Goal: Task Accomplishment & Management: Manage account settings

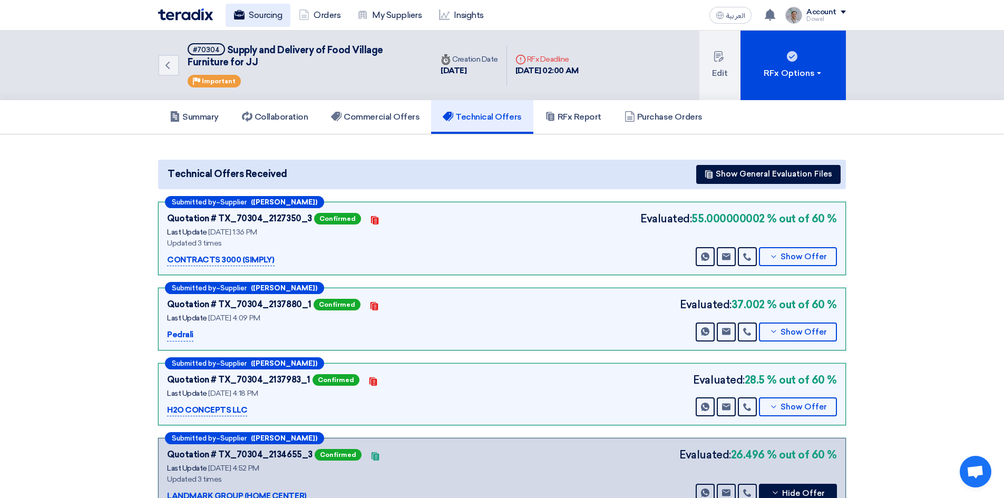
click at [259, 19] on link "Sourcing" at bounding box center [258, 15] width 65 height 23
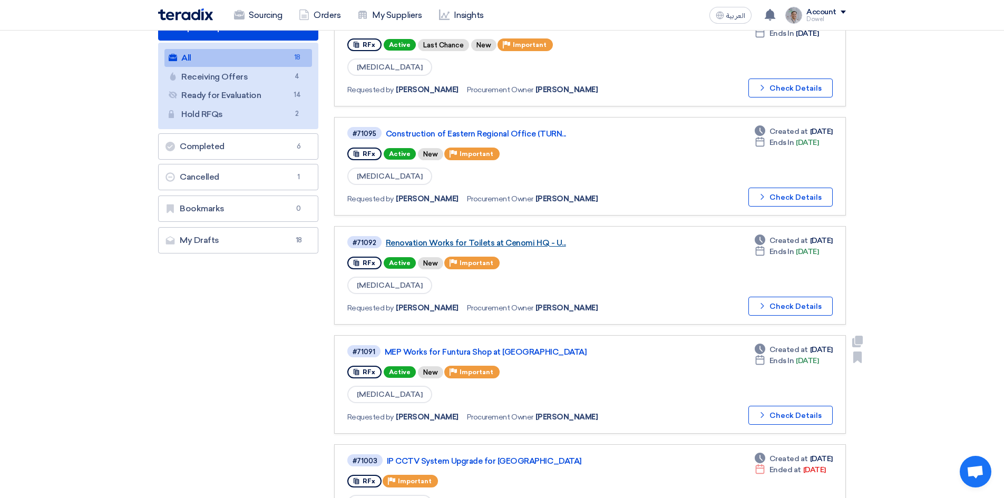
scroll to position [105, 0]
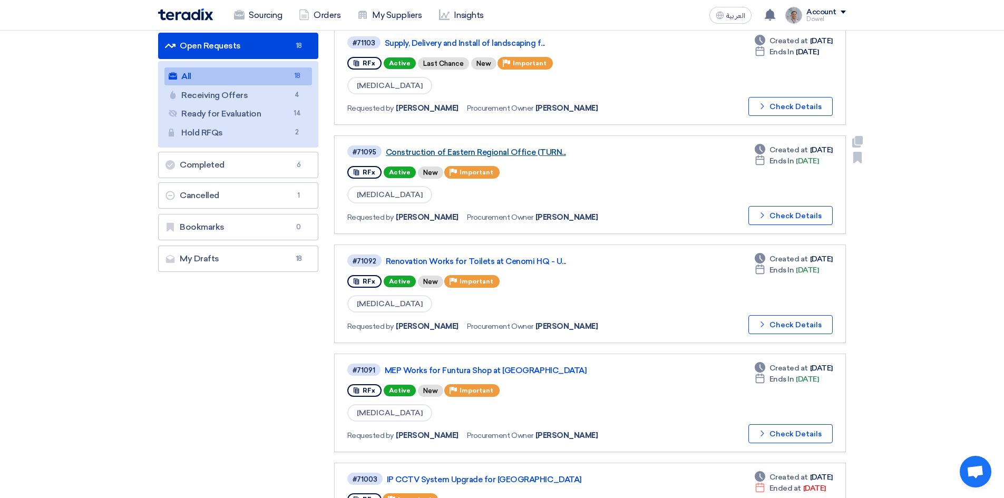
click at [509, 151] on link "Construction of Eastern Regional Office (TURN..." at bounding box center [517, 152] width 263 height 9
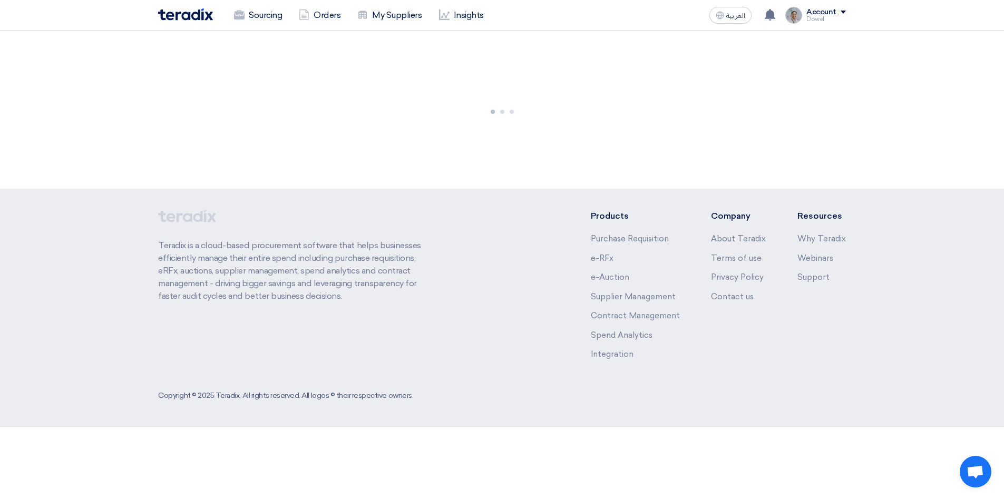
scroll to position [0, 0]
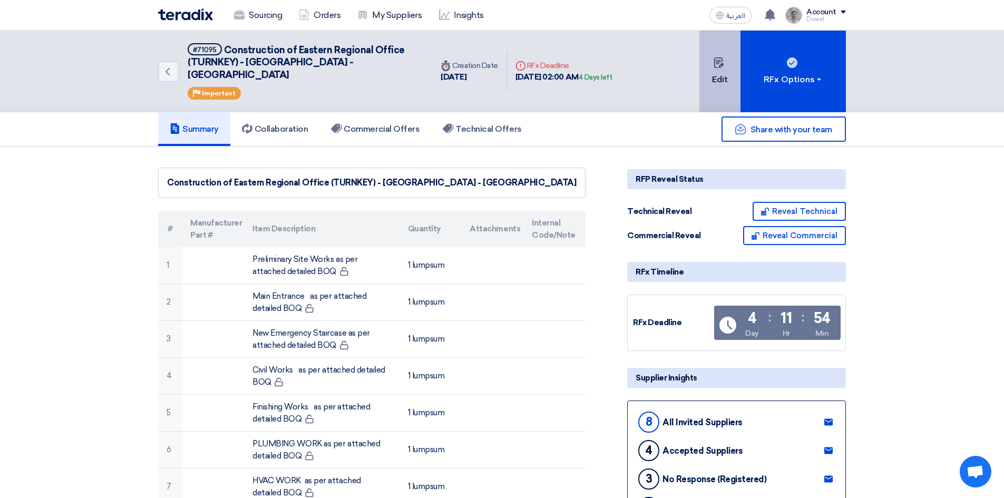
click at [723, 75] on button "Edit" at bounding box center [719, 72] width 41 height 82
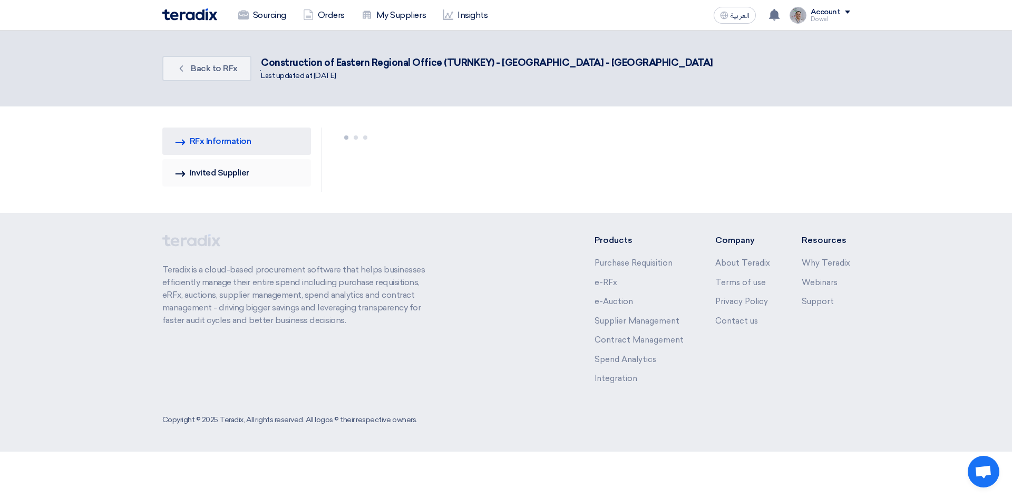
click at [235, 175] on link "Invited Suppliers Invited Supplier" at bounding box center [236, 172] width 149 height 27
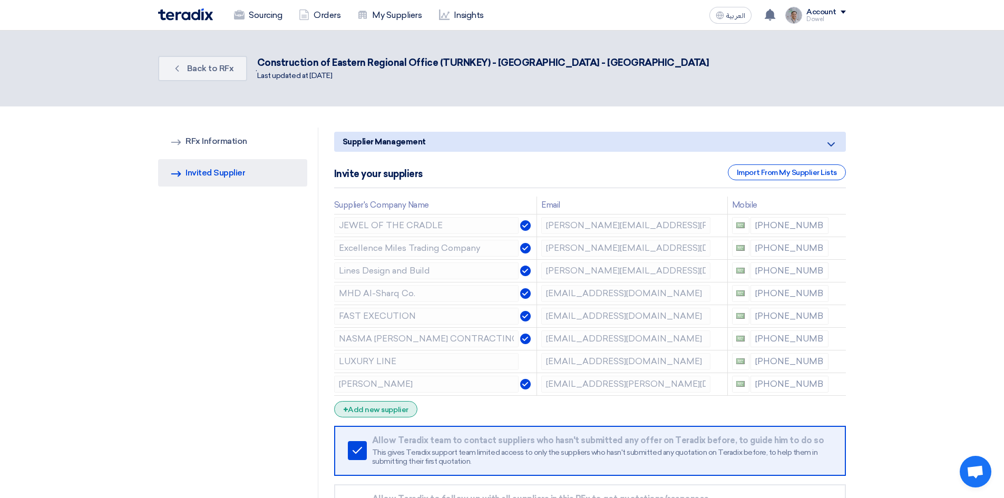
click at [378, 414] on div "+ Add new supplier" at bounding box center [375, 409] width 83 height 16
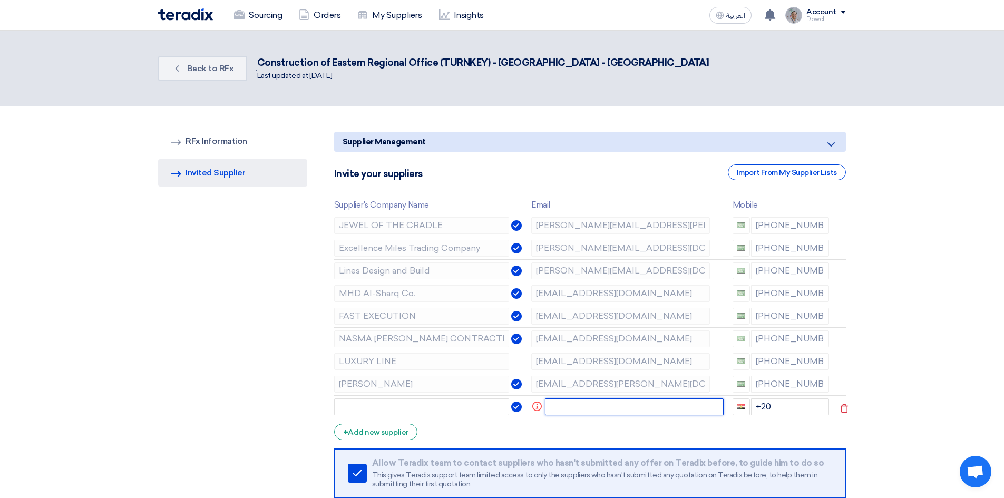
click at [570, 407] on input "text" at bounding box center [634, 406] width 179 height 17
paste input "mailto:[EMAIL_ADDRESS][DOMAIN_NAME]"
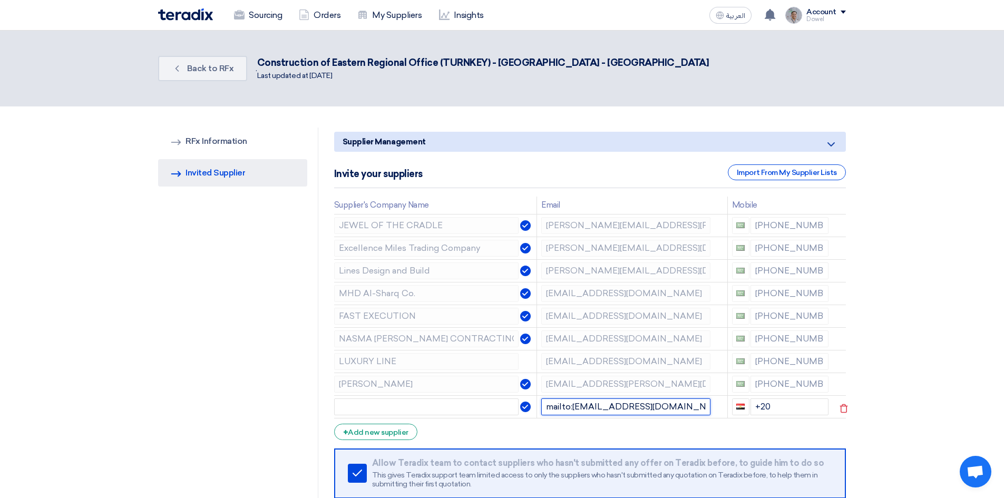
drag, startPoint x: 572, startPoint y: 407, endPoint x: 525, endPoint y: 411, distance: 47.1
click at [525, 411] on tr "mailto:[EMAIL_ADDRESS][DOMAIN_NAME] +20" at bounding box center [590, 406] width 512 height 23
type input "[EMAIL_ADDRESS][DOMAIN_NAME]"
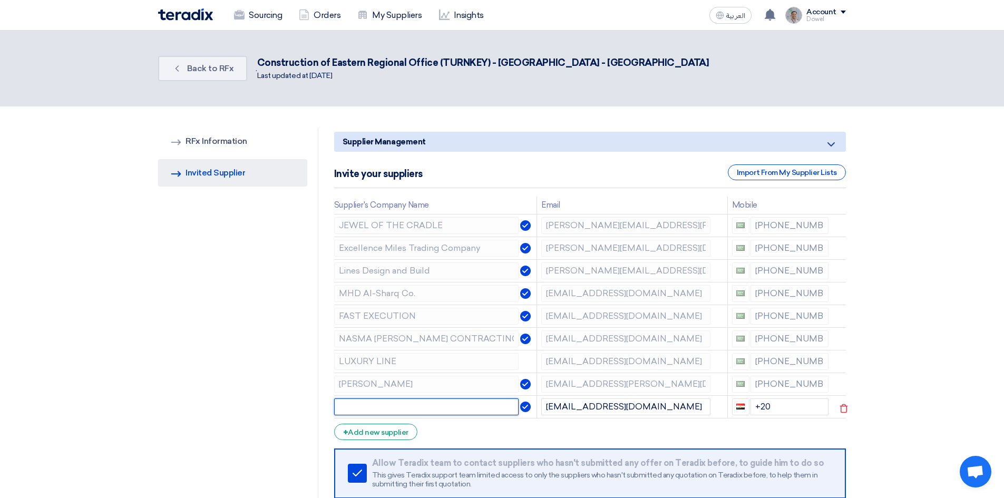
click at [374, 408] on input "text" at bounding box center [426, 406] width 184 height 17
paste input "Focal Buildings Solutions (FBS"
type input "Focal Buildings Solutions (FBS)"
drag, startPoint x: 778, startPoint y: 404, endPoint x: 742, endPoint y: 406, distance: 36.4
click at [742, 406] on div "+20" at bounding box center [780, 406] width 97 height 17
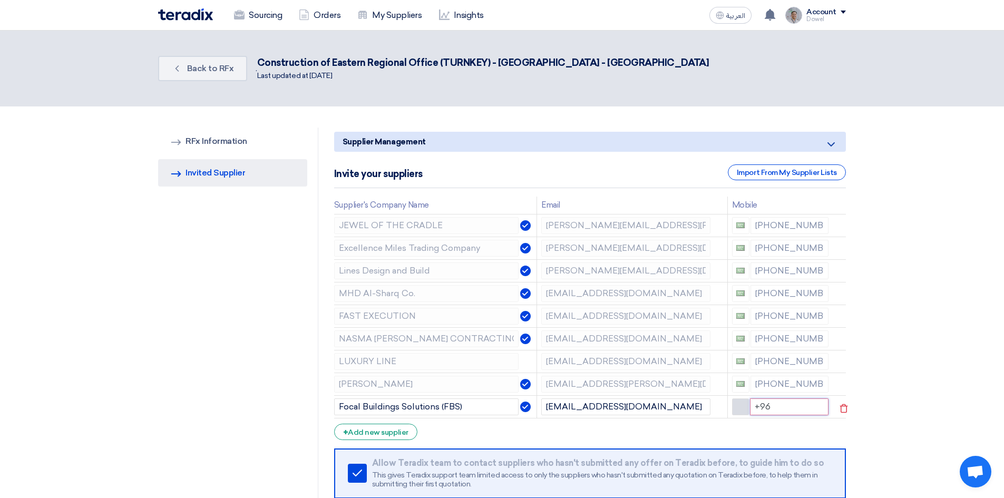
type input "+966"
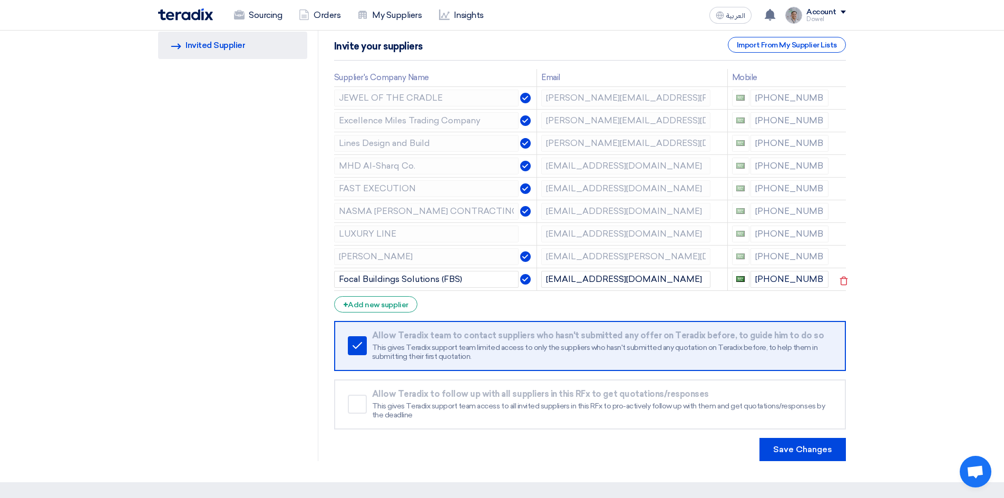
scroll to position [158, 0]
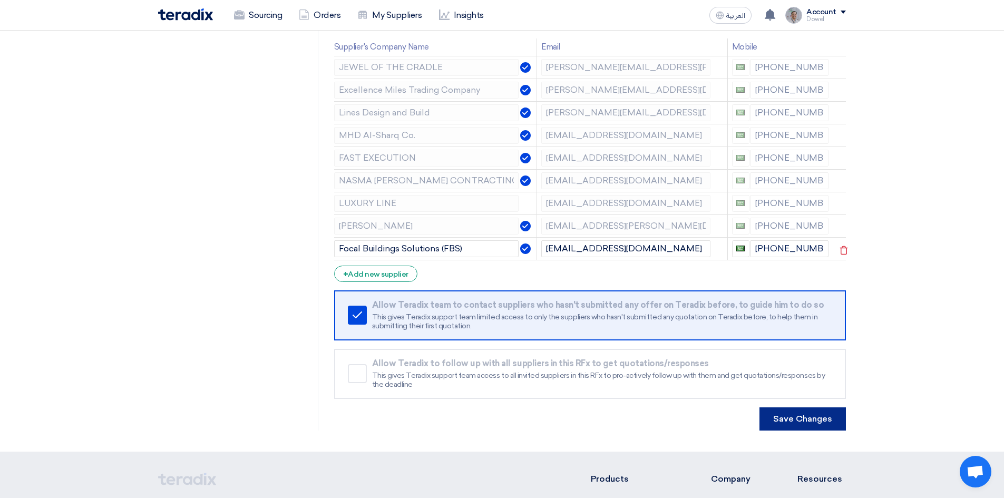
click at [806, 423] on button "Save Changes" at bounding box center [802, 418] width 86 height 23
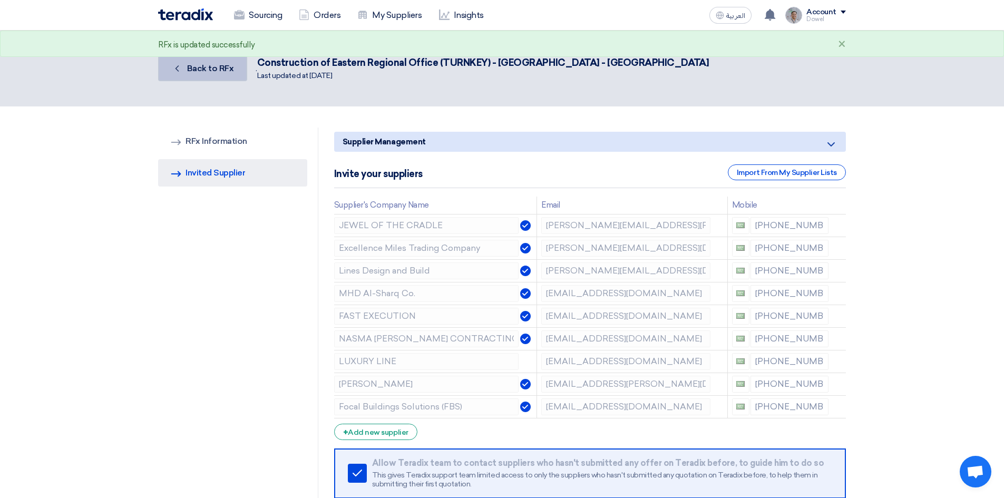
click at [203, 74] on link "Back Back to RFx" at bounding box center [202, 68] width 89 height 25
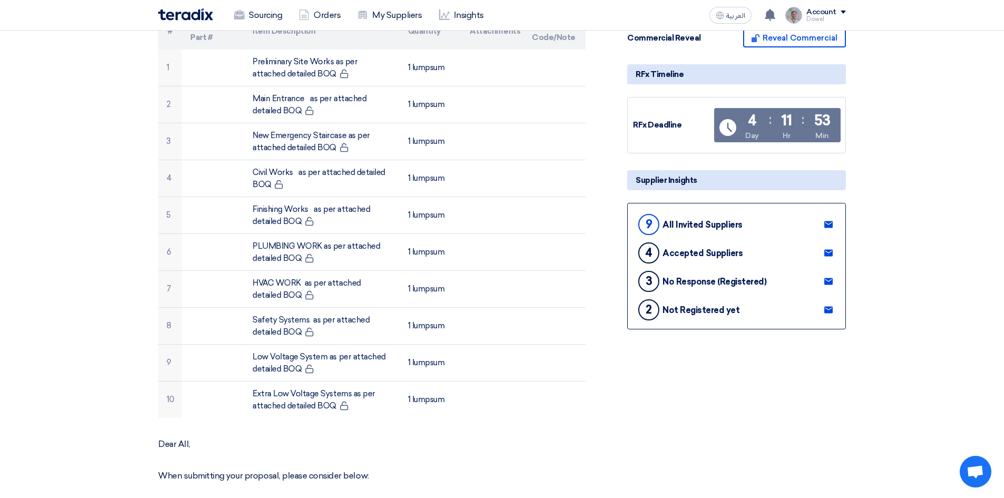
scroll to position [211, 0]
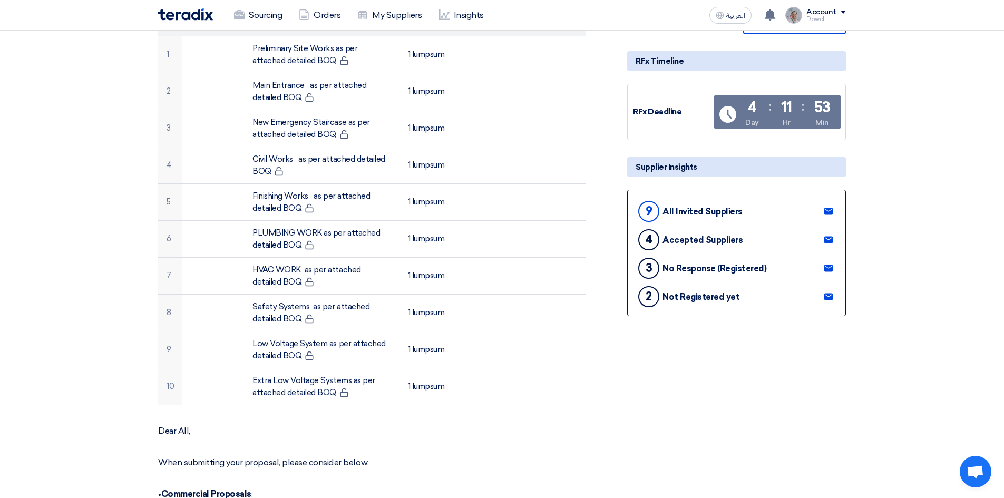
click at [827, 293] on use at bounding box center [828, 296] width 8 height 7
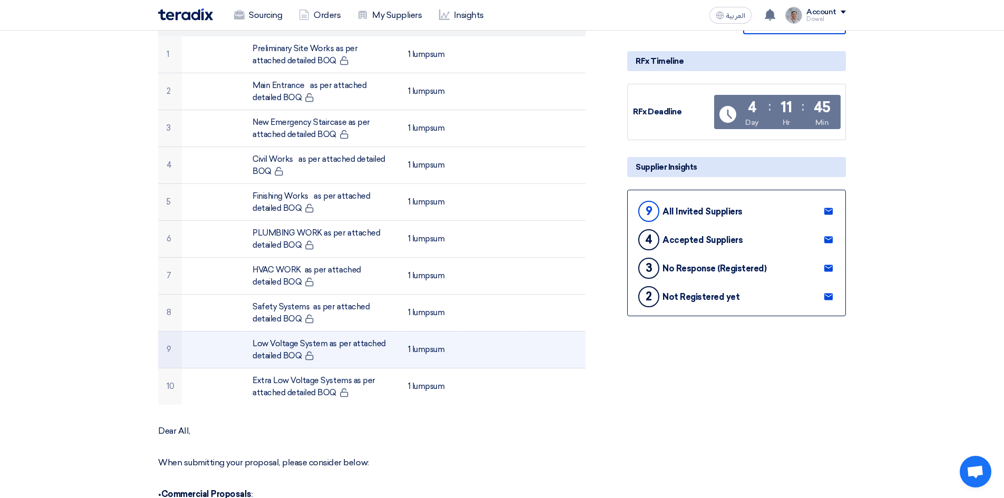
scroll to position [0, 0]
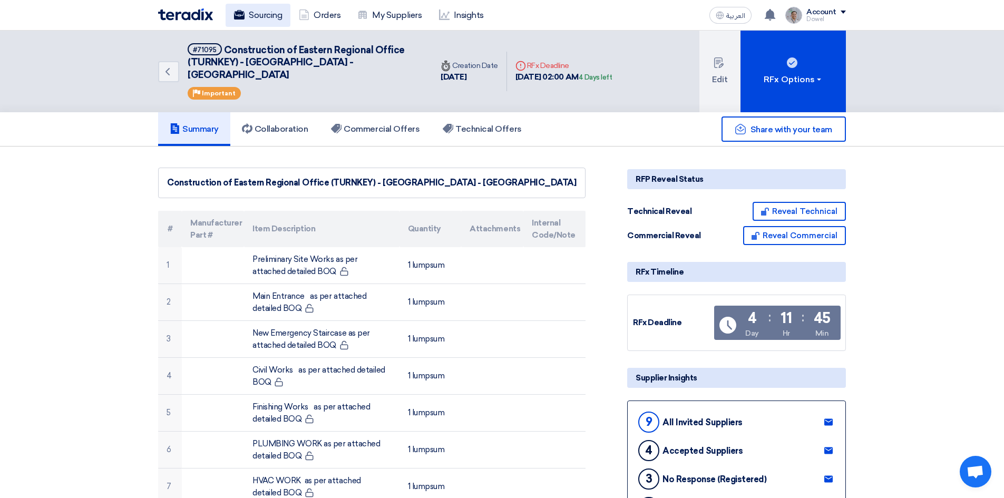
click at [257, 16] on link "Sourcing" at bounding box center [258, 15] width 65 height 23
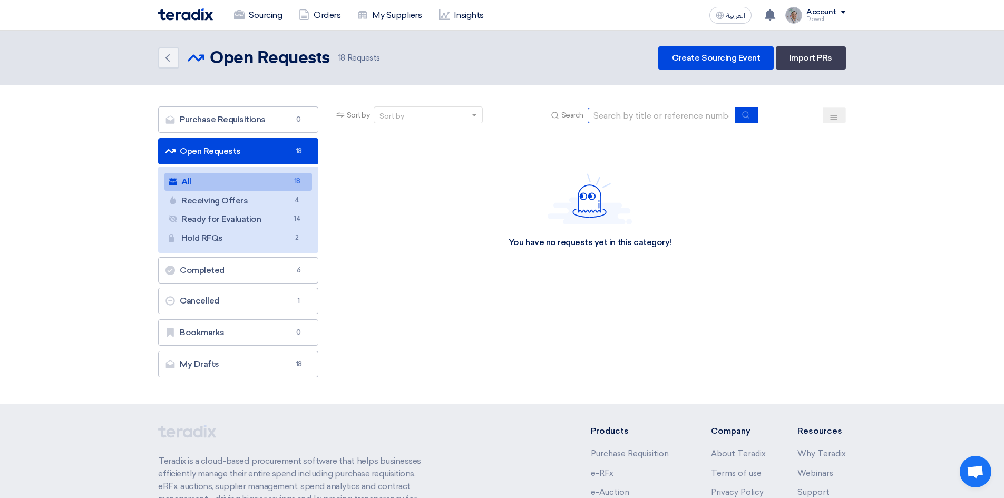
click at [627, 116] on input at bounding box center [662, 115] width 148 height 16
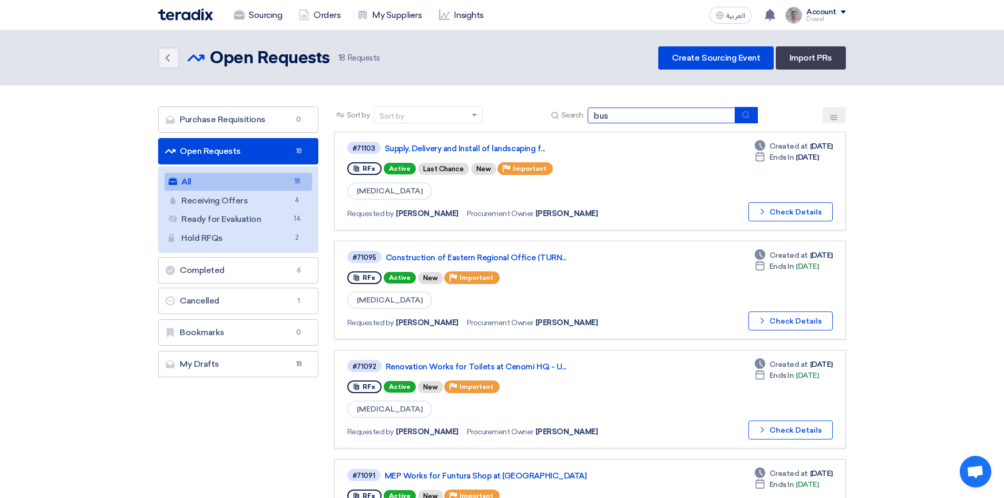
type input "bus"
click at [749, 118] on icon "submit" at bounding box center [745, 115] width 8 height 8
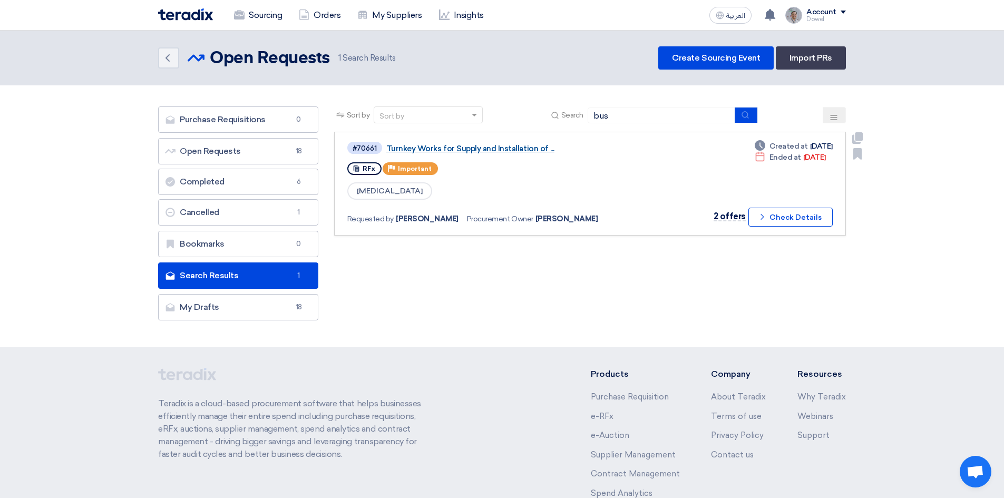
click at [487, 148] on link "Turnkey Works for Supply and Installation of ..." at bounding box center [517, 148] width 263 height 9
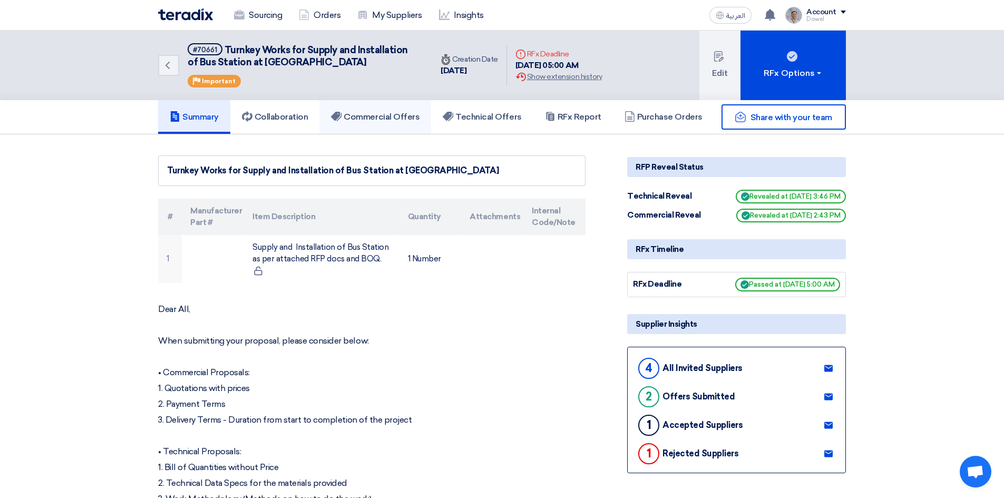
click at [382, 117] on h5 "Commercial Offers" at bounding box center [375, 117] width 89 height 11
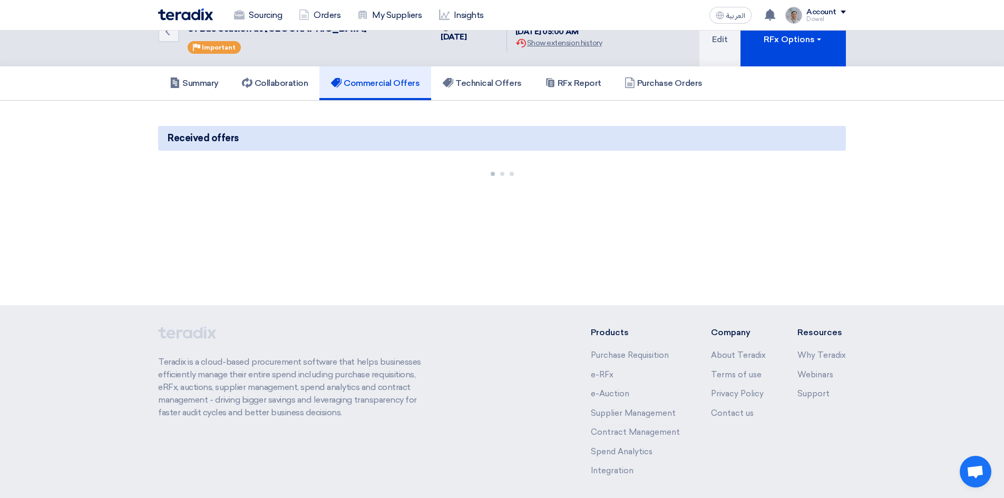
scroll to position [80, 0]
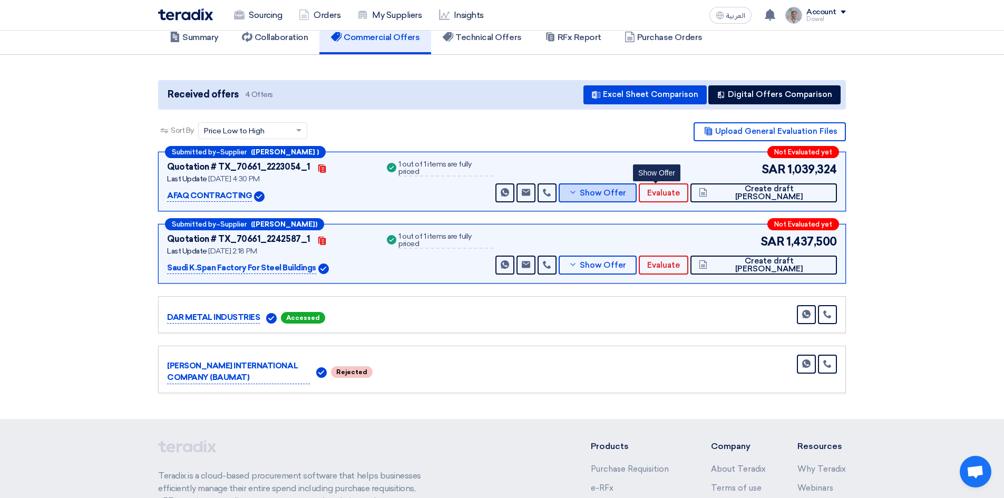
click at [626, 195] on span "Show Offer" at bounding box center [603, 193] width 46 height 8
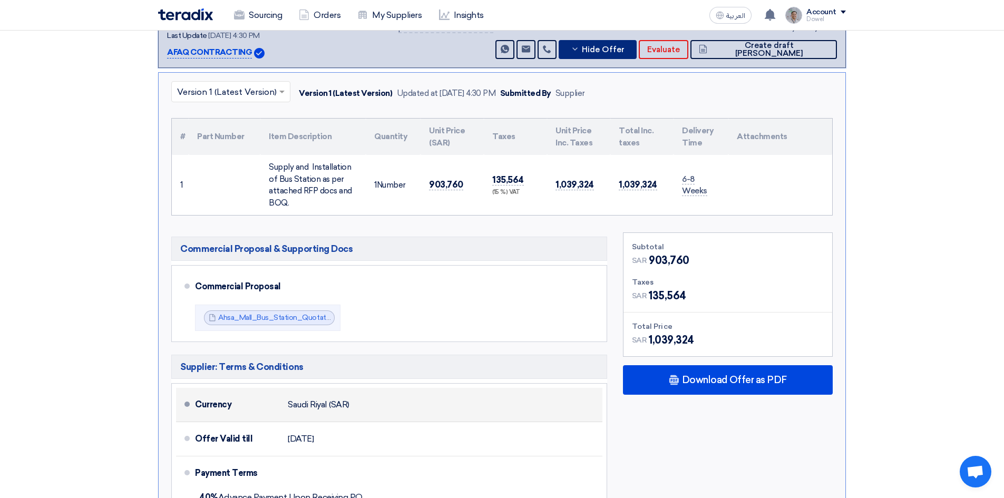
scroll to position [238, 0]
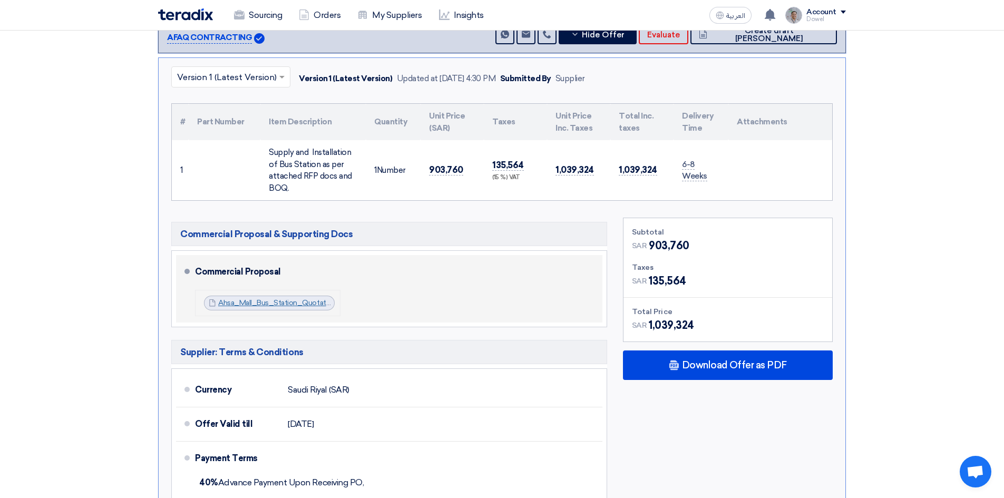
click at [283, 300] on link "Ahsa_Mall_Bus_Station_Quotation_[DATE]_1753190660410.pdf" at bounding box center [325, 302] width 215 height 9
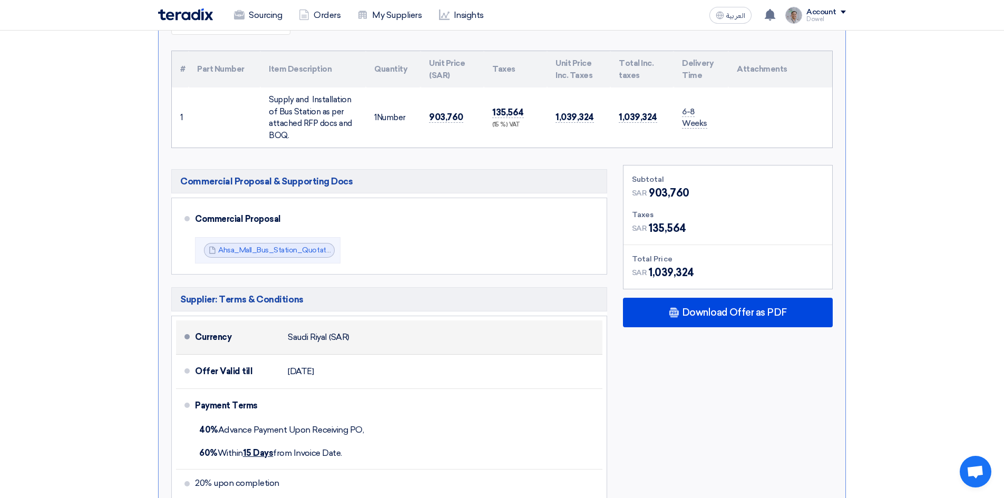
scroll to position [343, 0]
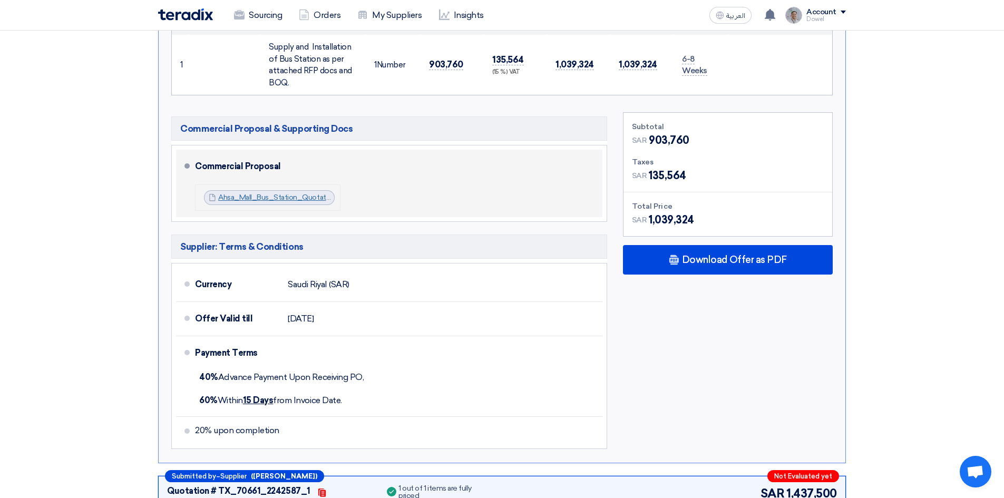
click at [275, 198] on link "Ahsa_Mall_Bus_Station_Quotation_[DATE]_1753190660410.pdf" at bounding box center [325, 197] width 215 height 9
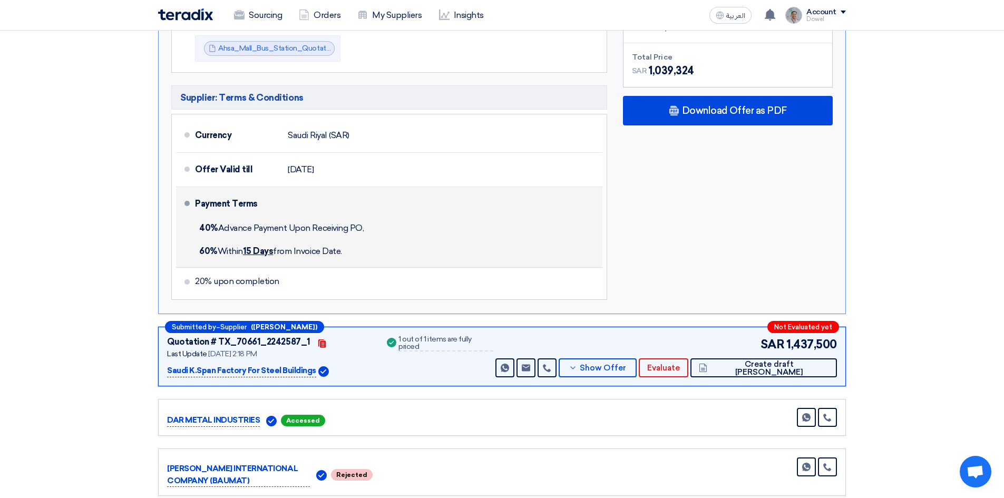
scroll to position [501, 0]
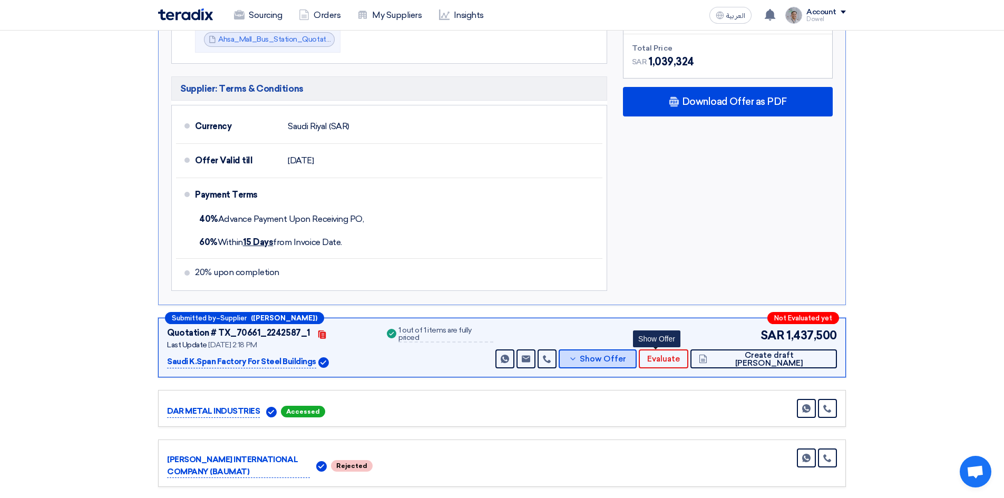
click at [626, 358] on span "Show Offer" at bounding box center [603, 359] width 46 height 8
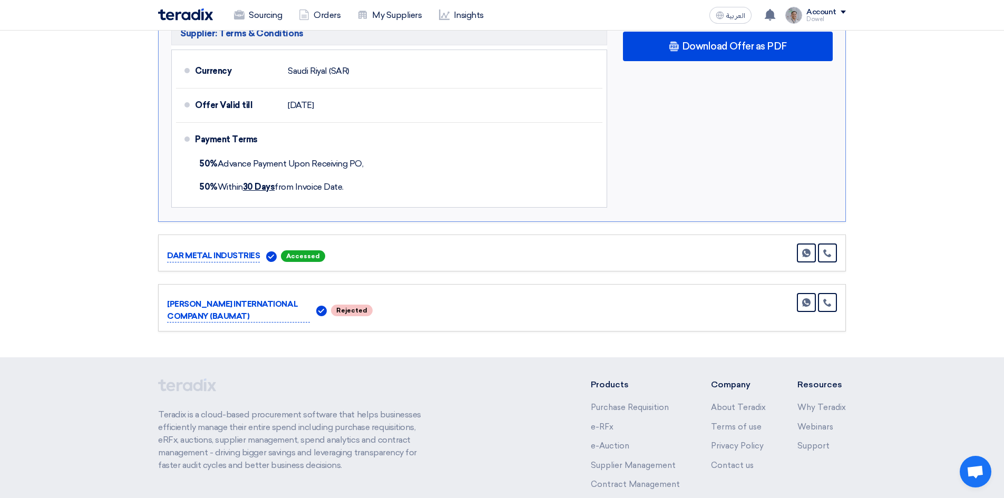
scroll to position [448, 0]
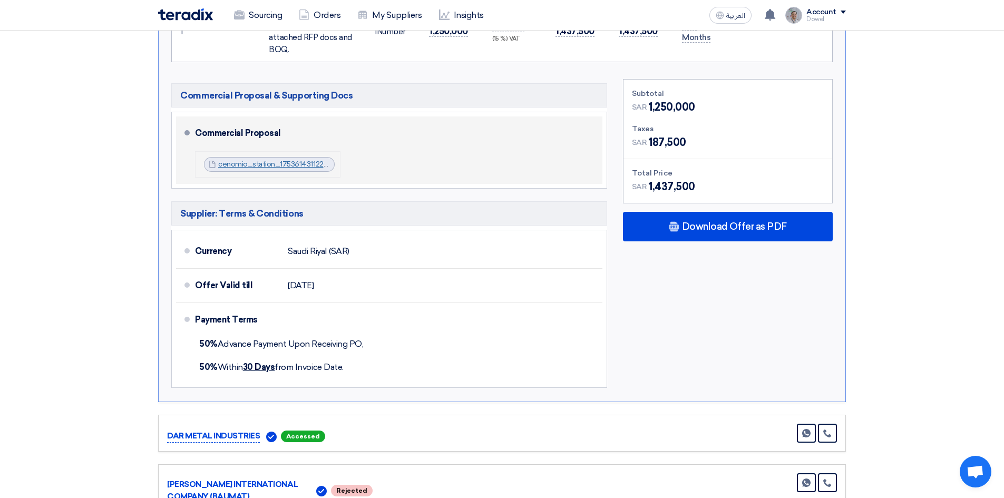
click at [256, 162] on link "cenomio_station_1753614311224.pdf" at bounding box center [279, 164] width 123 height 9
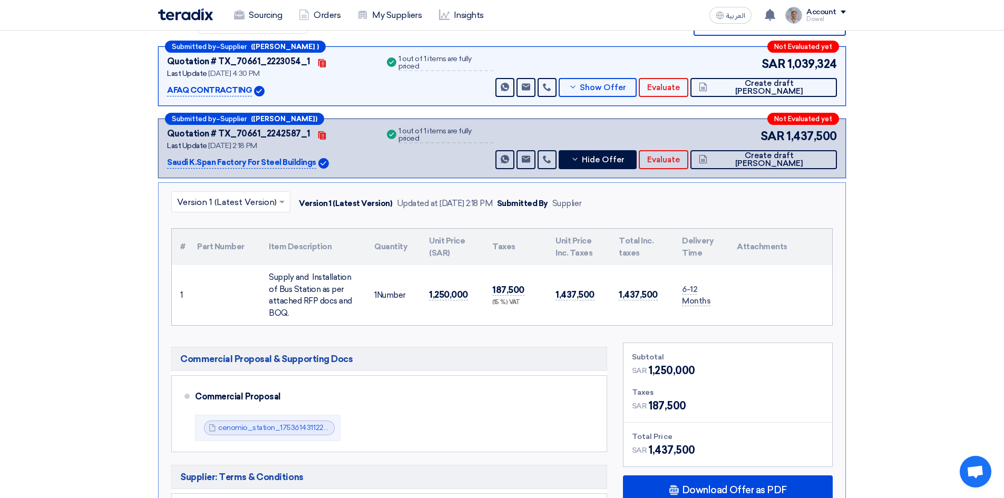
scroll to position [27, 0]
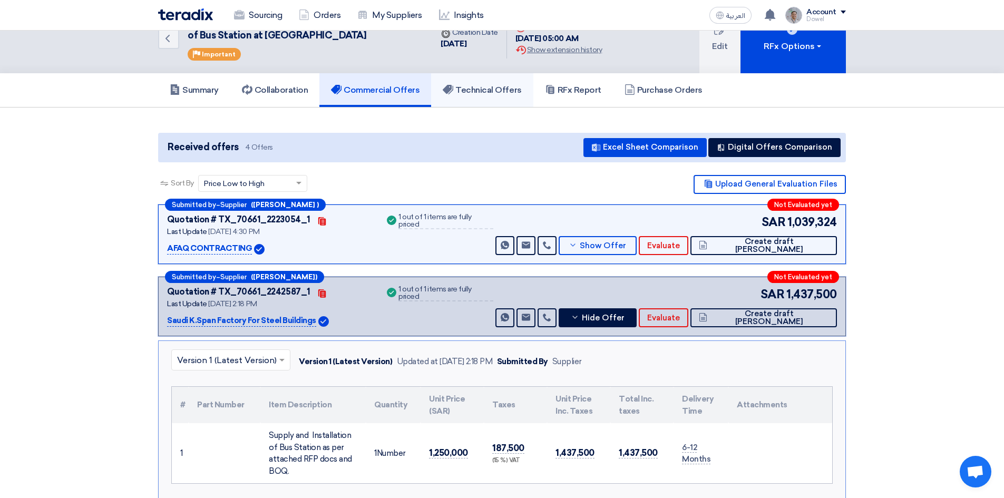
click at [481, 87] on h5 "Technical Offers" at bounding box center [482, 90] width 79 height 11
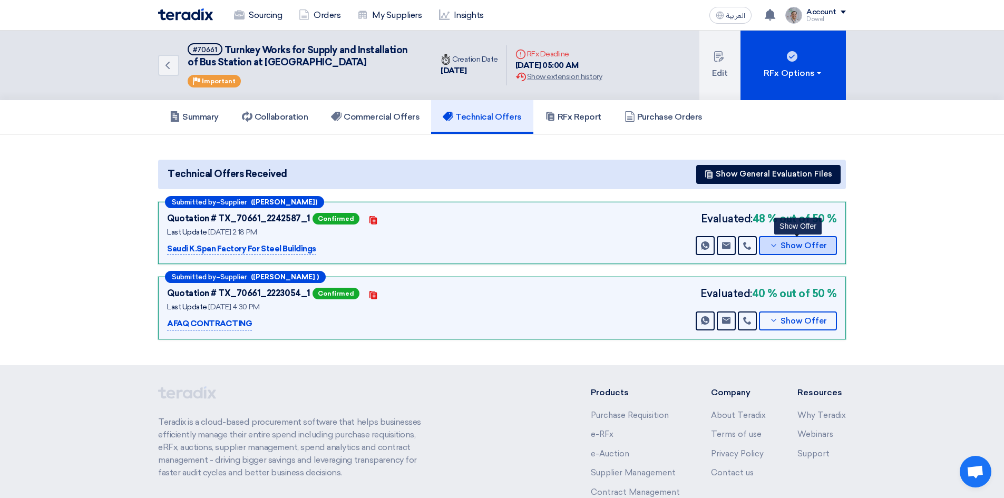
click at [782, 250] on span "Show Offer" at bounding box center [803, 246] width 46 height 8
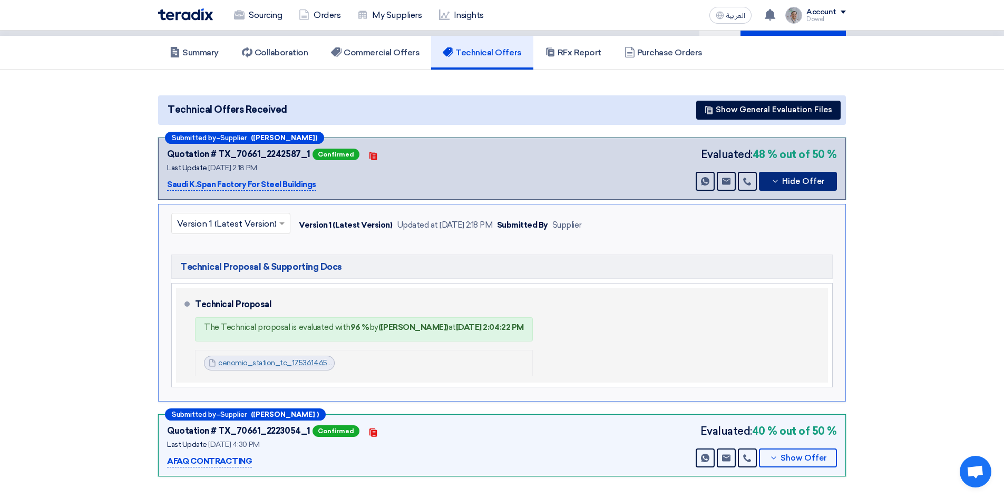
scroll to position [158, 0]
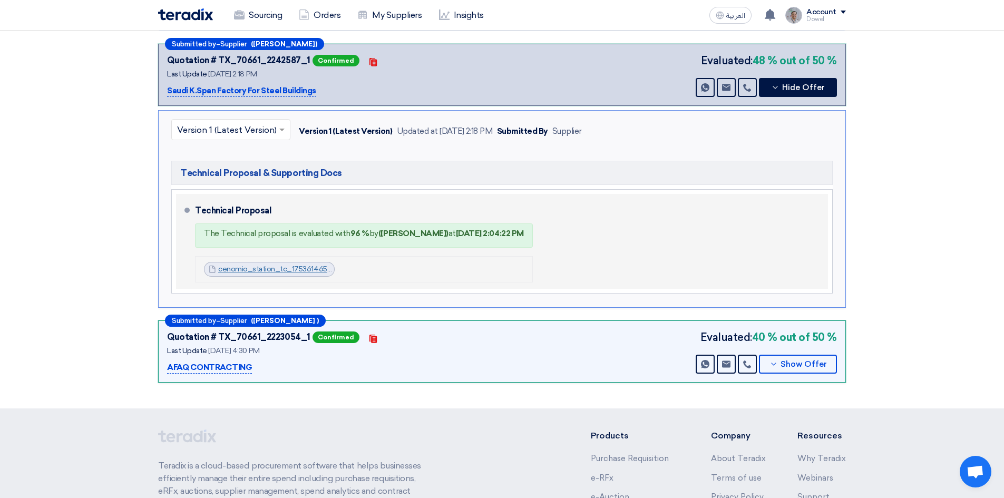
click at [282, 272] on link "cenomio_station_tc_1753614655128.pdf" at bounding box center [286, 269] width 137 height 9
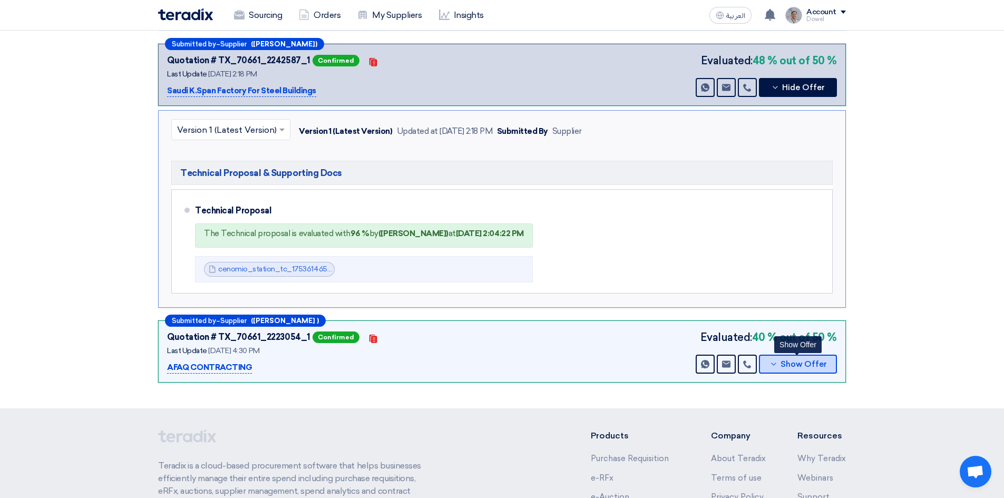
click at [784, 368] on span "Show Offer" at bounding box center [803, 364] width 46 height 8
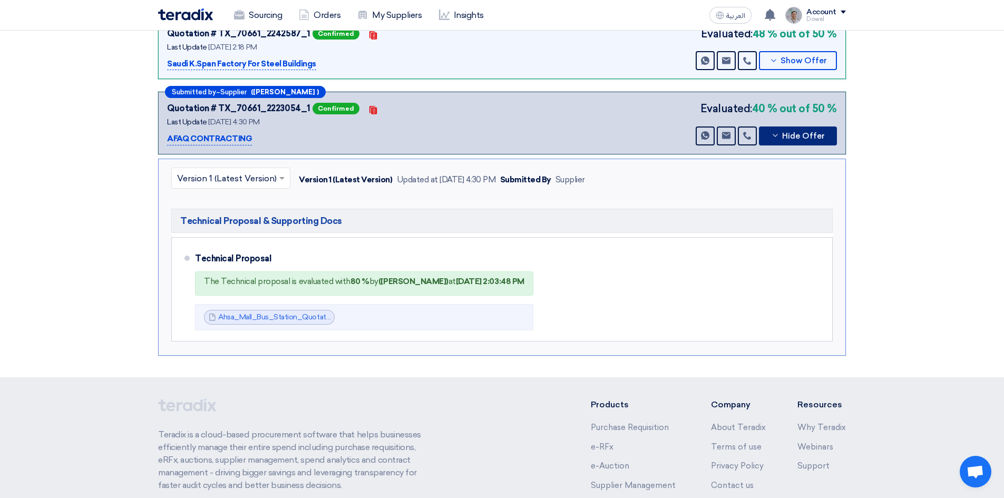
scroll to position [211, 0]
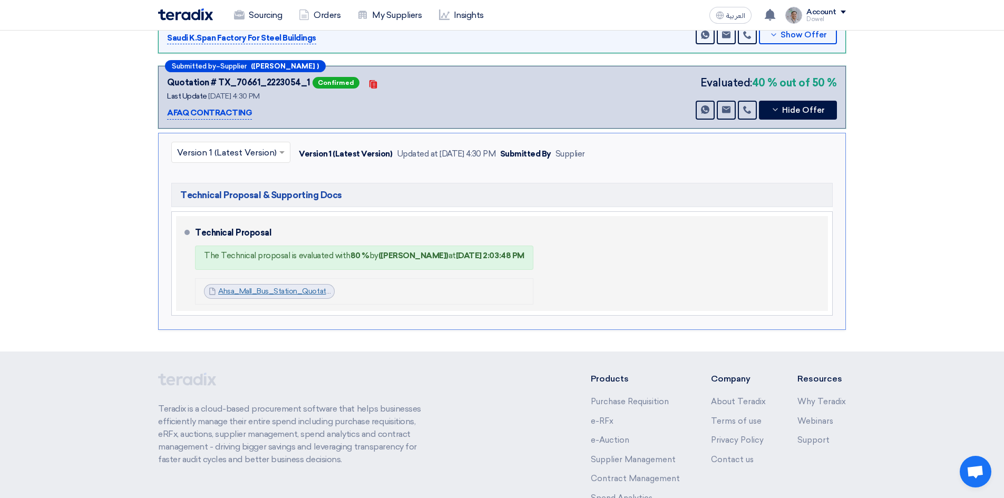
click at [256, 292] on link "Ahsa_Mall_Bus_Station_Quotation_[DATE]_1753190895857.pdf" at bounding box center [326, 291] width 216 height 9
